Goal: Browse casually: Explore the website without a specific task or goal

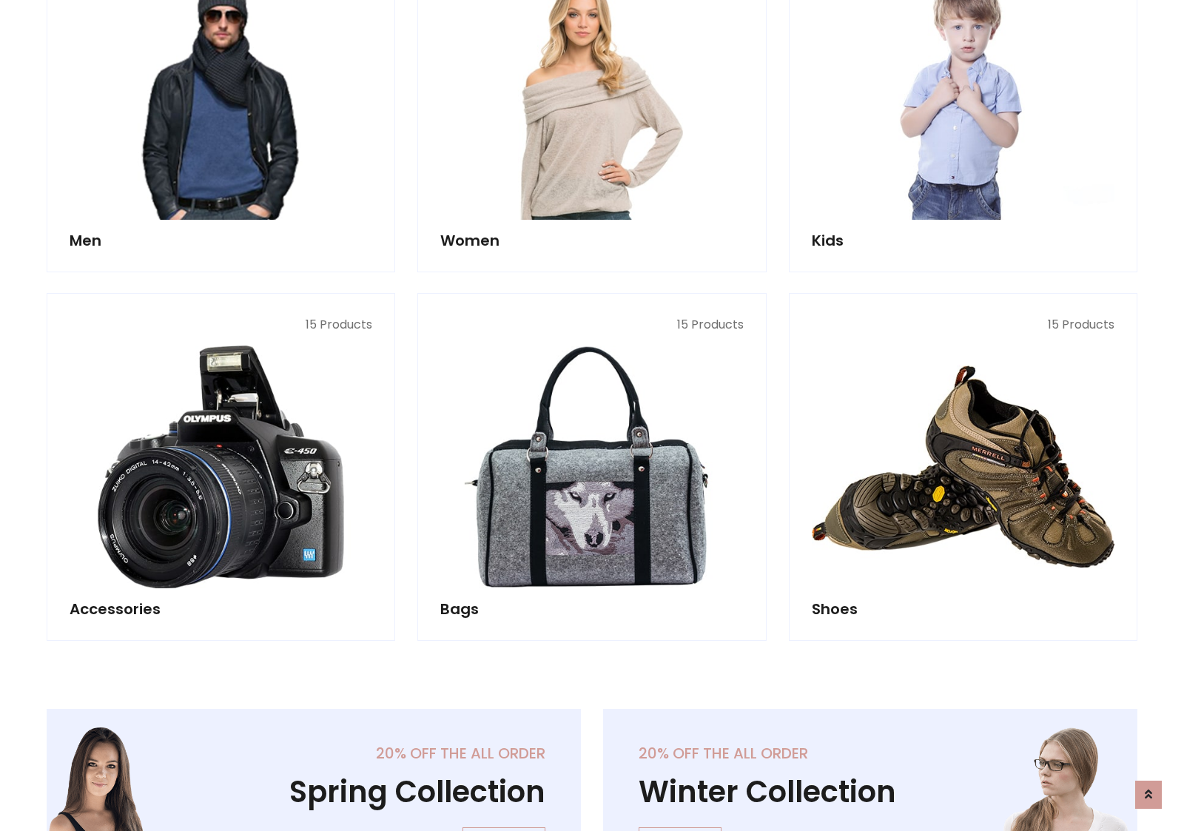
scroll to position [495, 0]
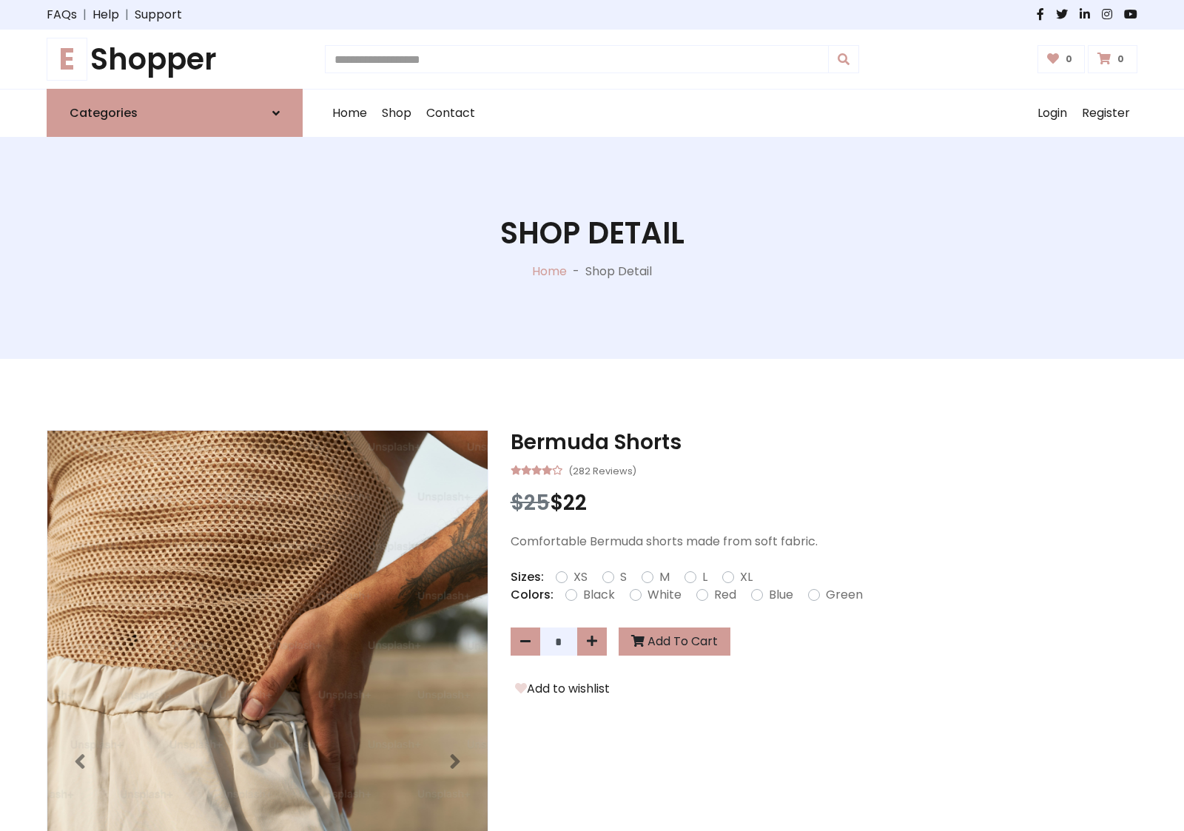
click at [175, 59] on h1 "E Shopper" at bounding box center [175, 59] width 256 height 36
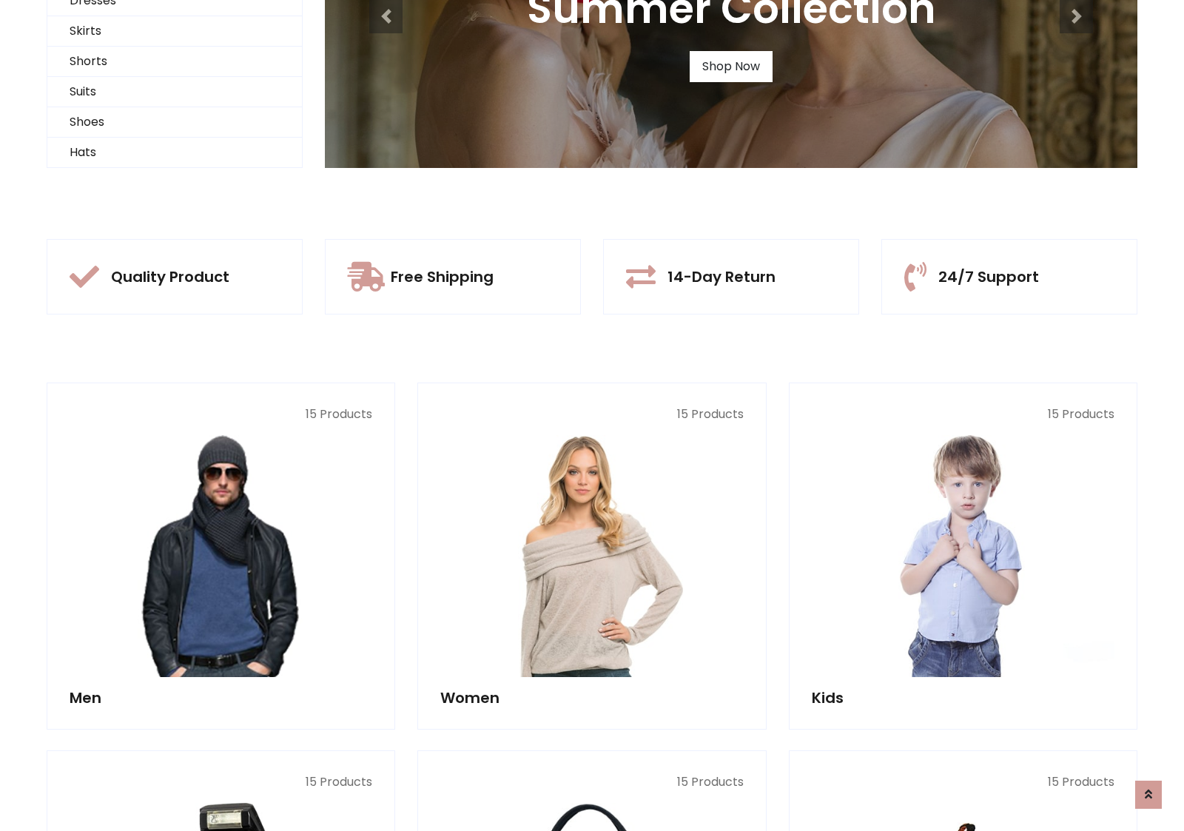
scroll to position [143, 0]
